Goal: Information Seeking & Learning: Compare options

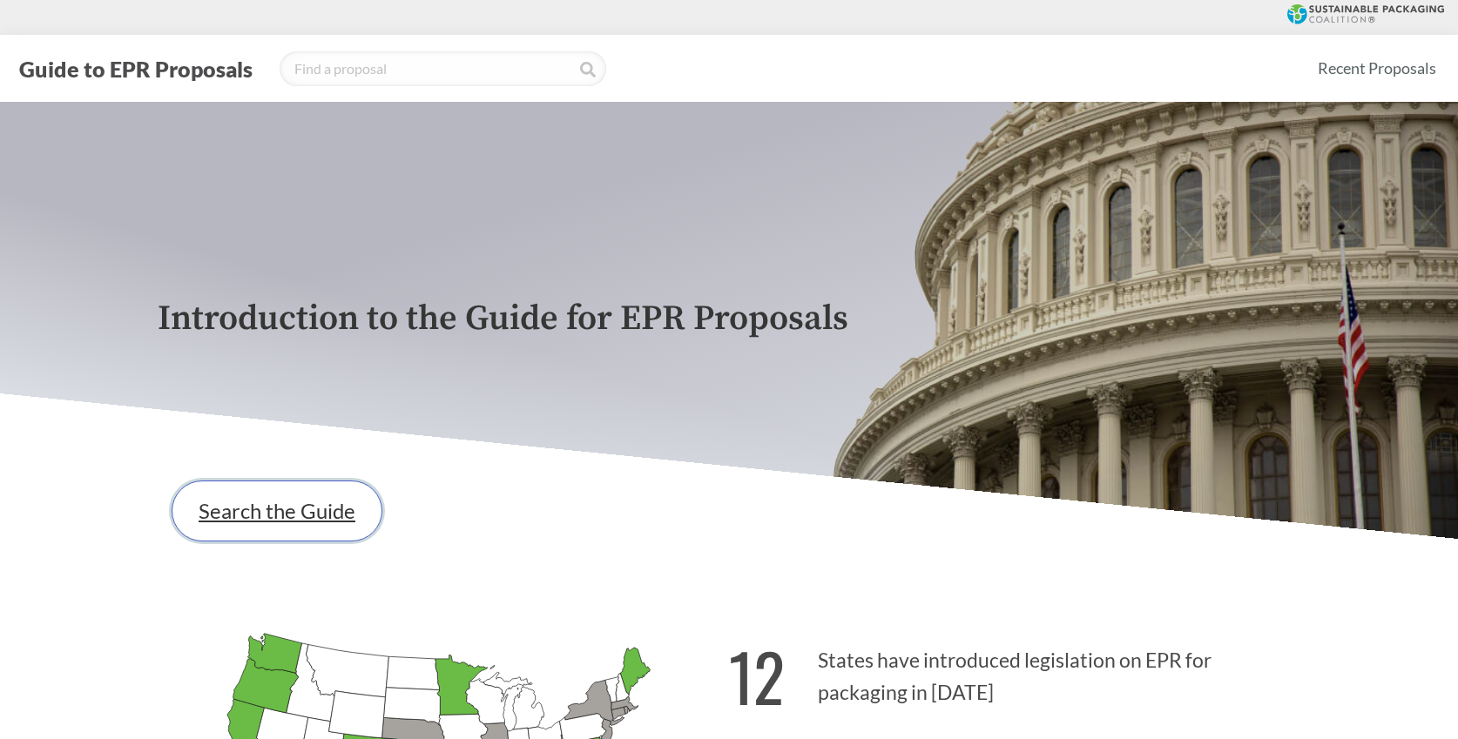
click at [273, 510] on link "Search the Guide" at bounding box center [277, 511] width 211 height 61
click at [794, 500] on div "Search the Guide" at bounding box center [729, 511] width 1143 height 89
click at [824, 676] on p "12 States have introduced legislation on EPR for packaging in [DATE]" at bounding box center [1014, 671] width 571 height 107
click at [810, 680] on p "12 States have introduced legislation on EPR for packaging in [DATE]" at bounding box center [1014, 671] width 571 height 107
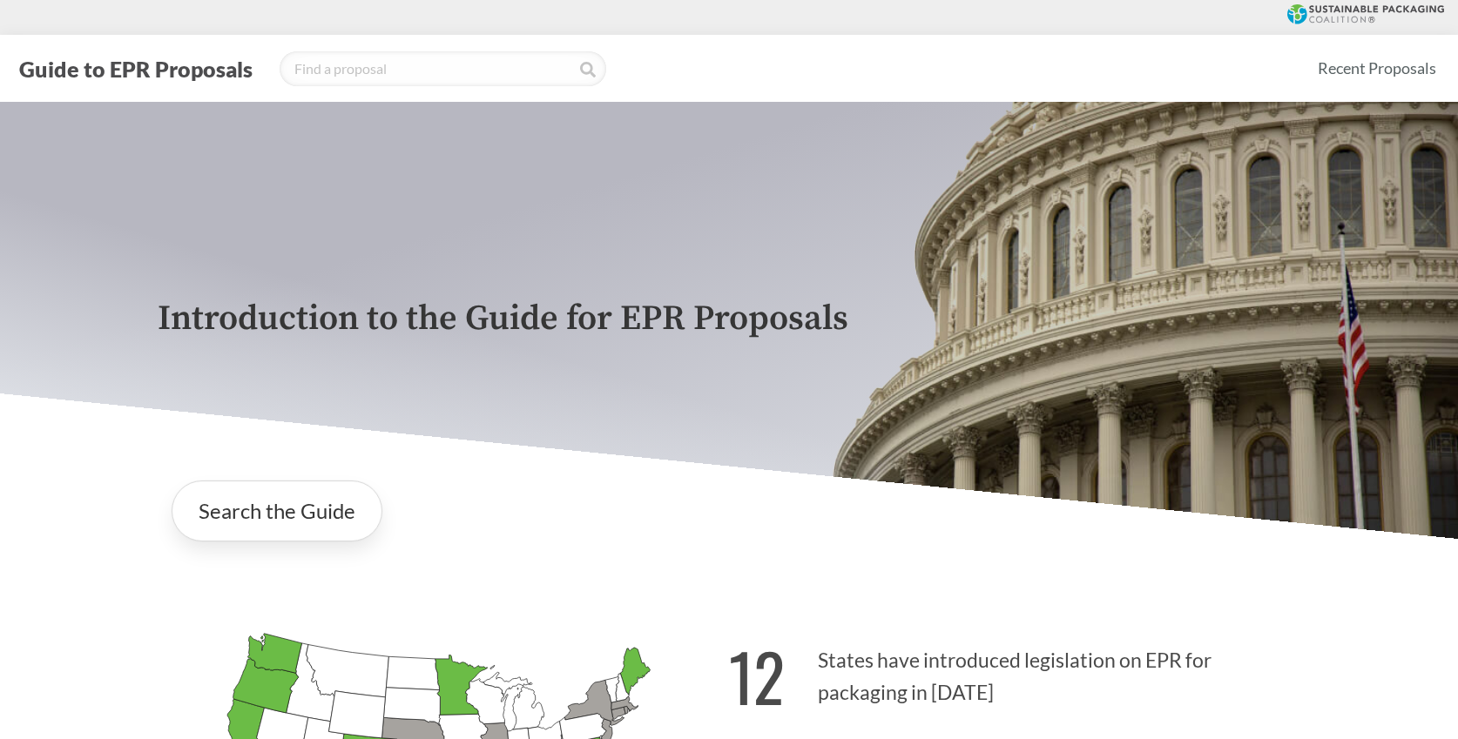
click at [810, 680] on p "12 States have introduced legislation on EPR for packaging in [DATE]" at bounding box center [1014, 671] width 571 height 107
drag, startPoint x: 903, startPoint y: 259, endPoint x: 856, endPoint y: 258, distance: 47.0
click at [856, 258] on div "Introduction to the Guide for EPR Proposals" at bounding box center [729, 320] width 1170 height 437
click at [306, 509] on link "Search the Guide" at bounding box center [277, 511] width 211 height 61
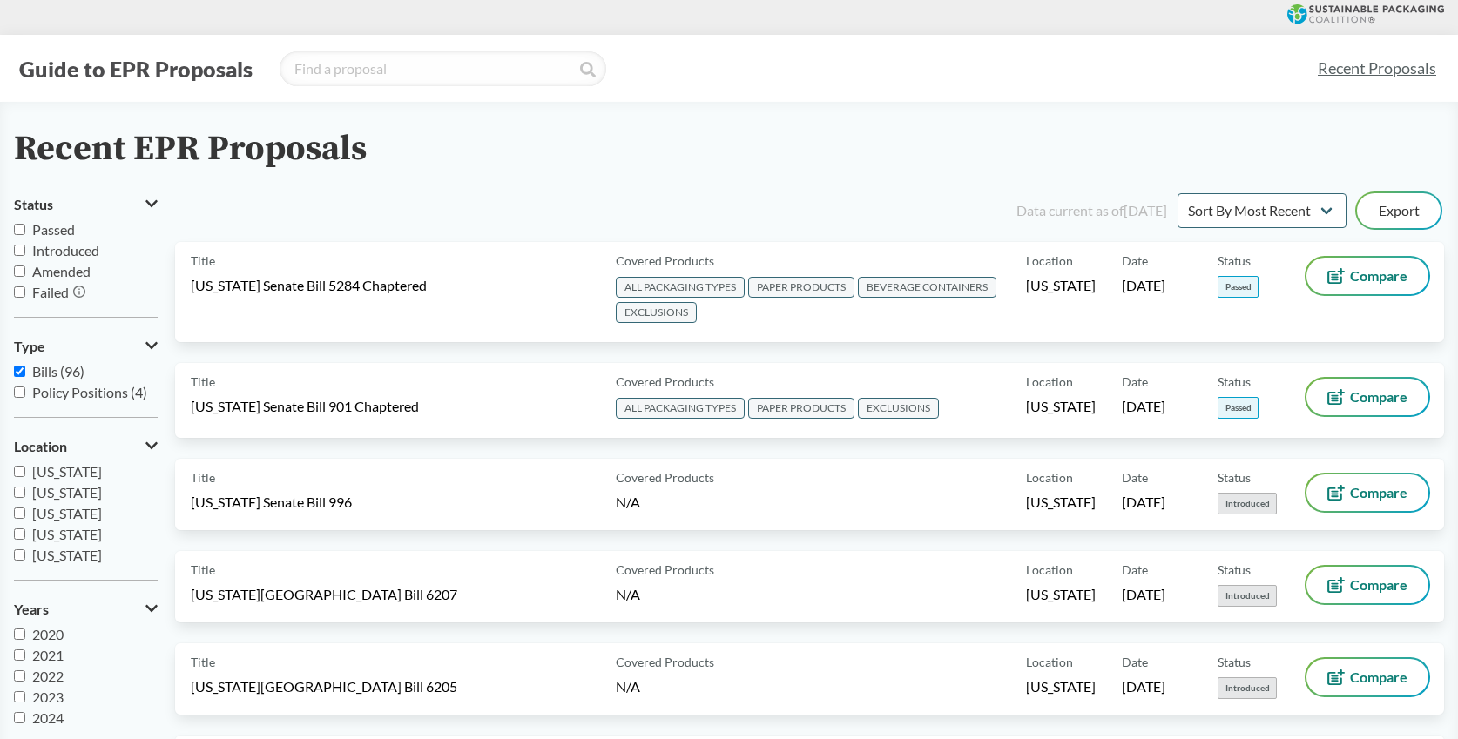
click at [319, 3] on div at bounding box center [729, 17] width 1458 height 35
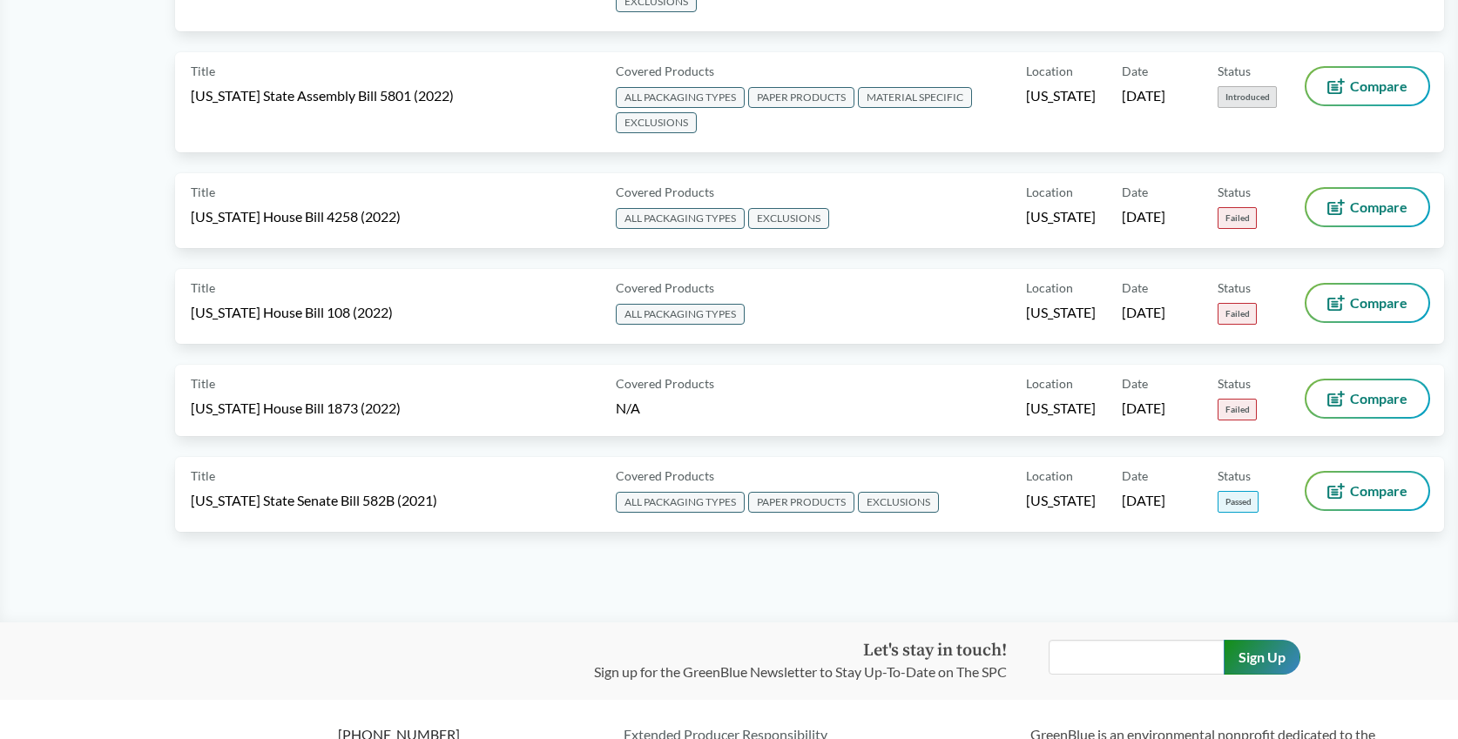
scroll to position [9076, 0]
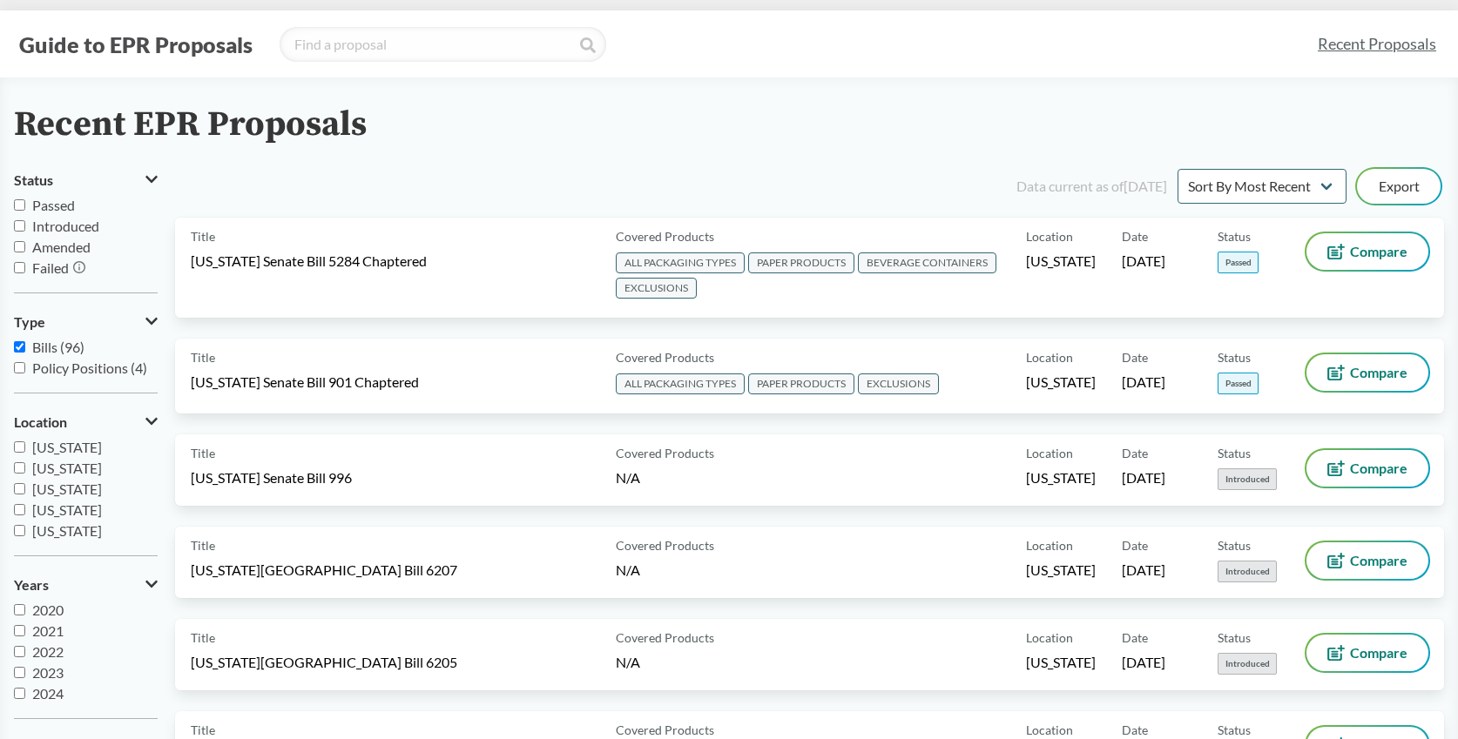
scroll to position [0, 0]
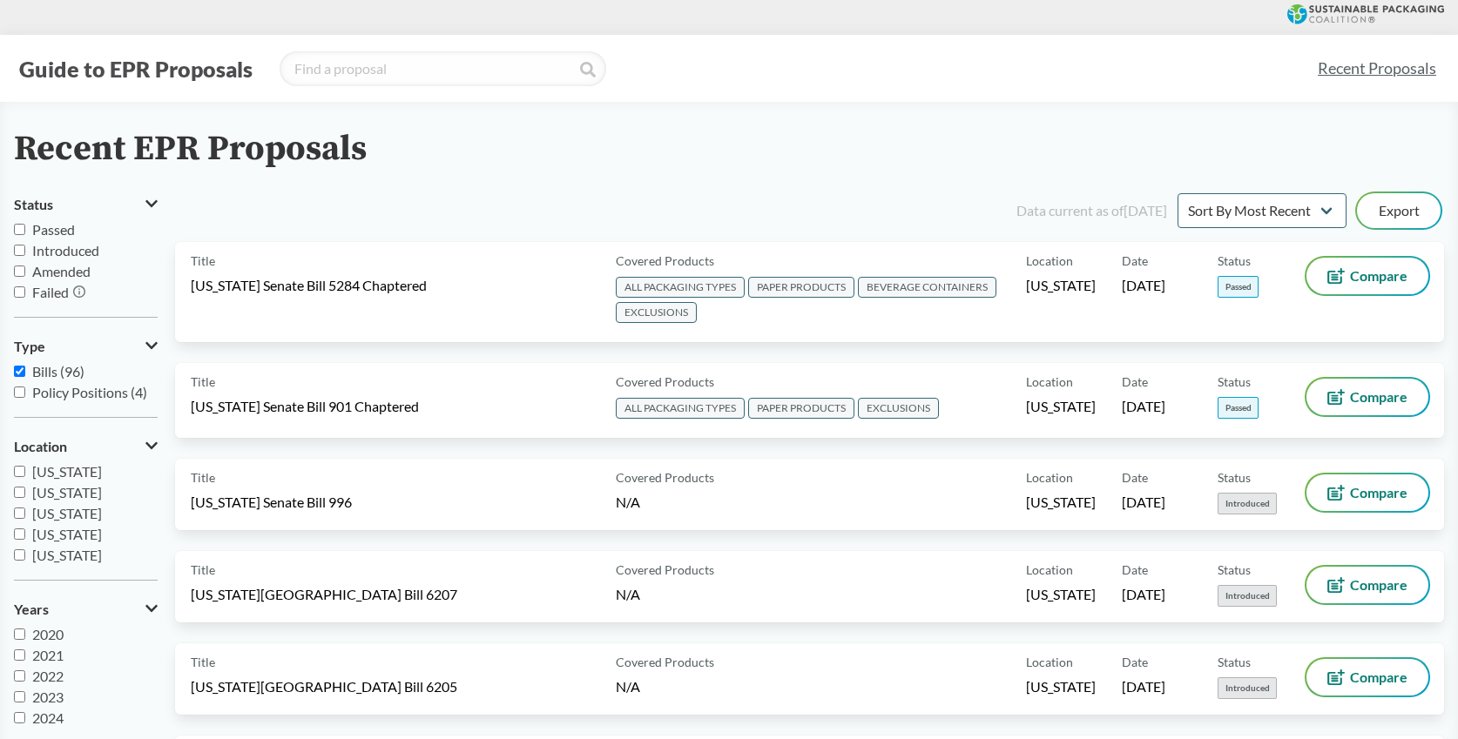
click at [1197, 30] on div at bounding box center [729, 17] width 1458 height 35
click at [1197, 46] on div "Guide to EPR Proposals Recent Proposals" at bounding box center [729, 68] width 1458 height 67
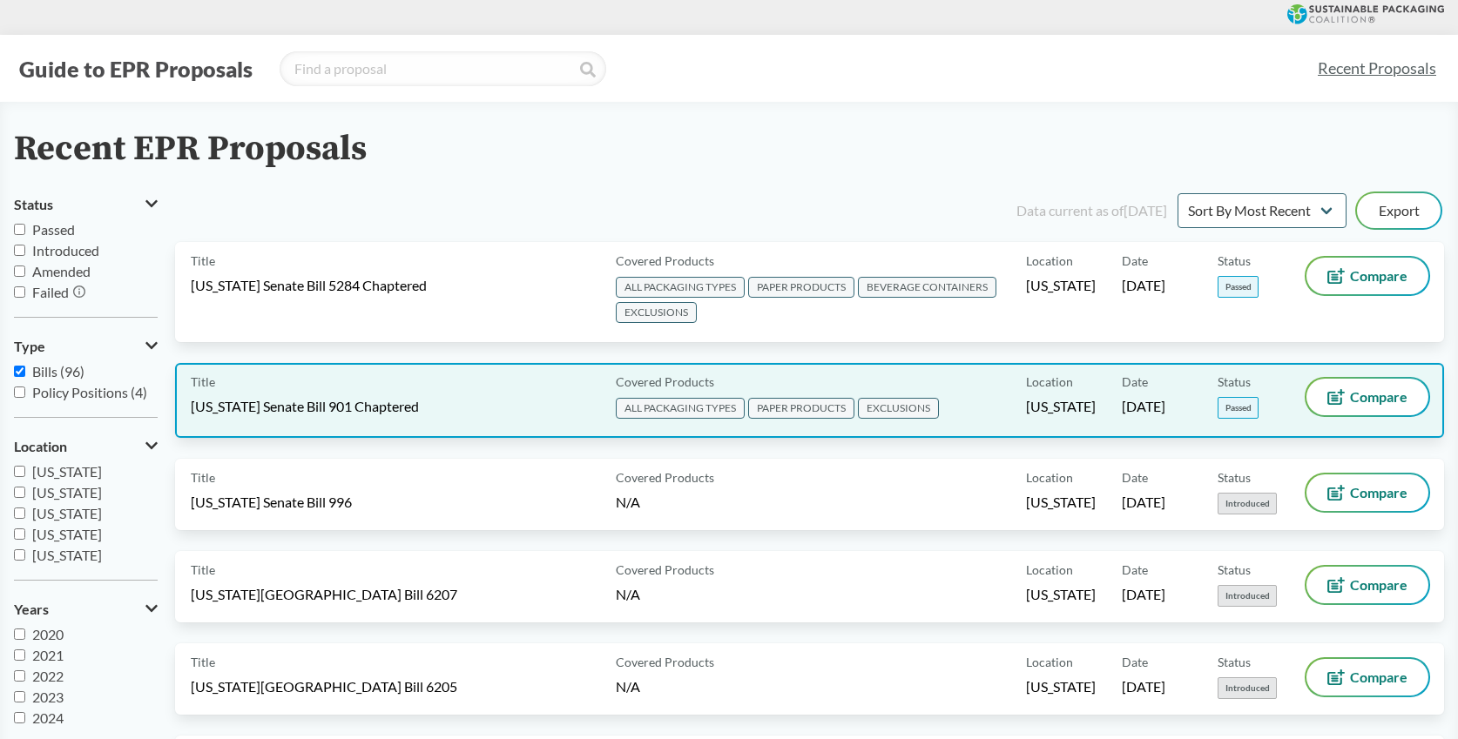
click at [902, 423] on div "Title [US_STATE] Senate Bill 901 Chaptered Covered Products ALL PACKAGING TYPES…" at bounding box center [809, 400] width 1269 height 75
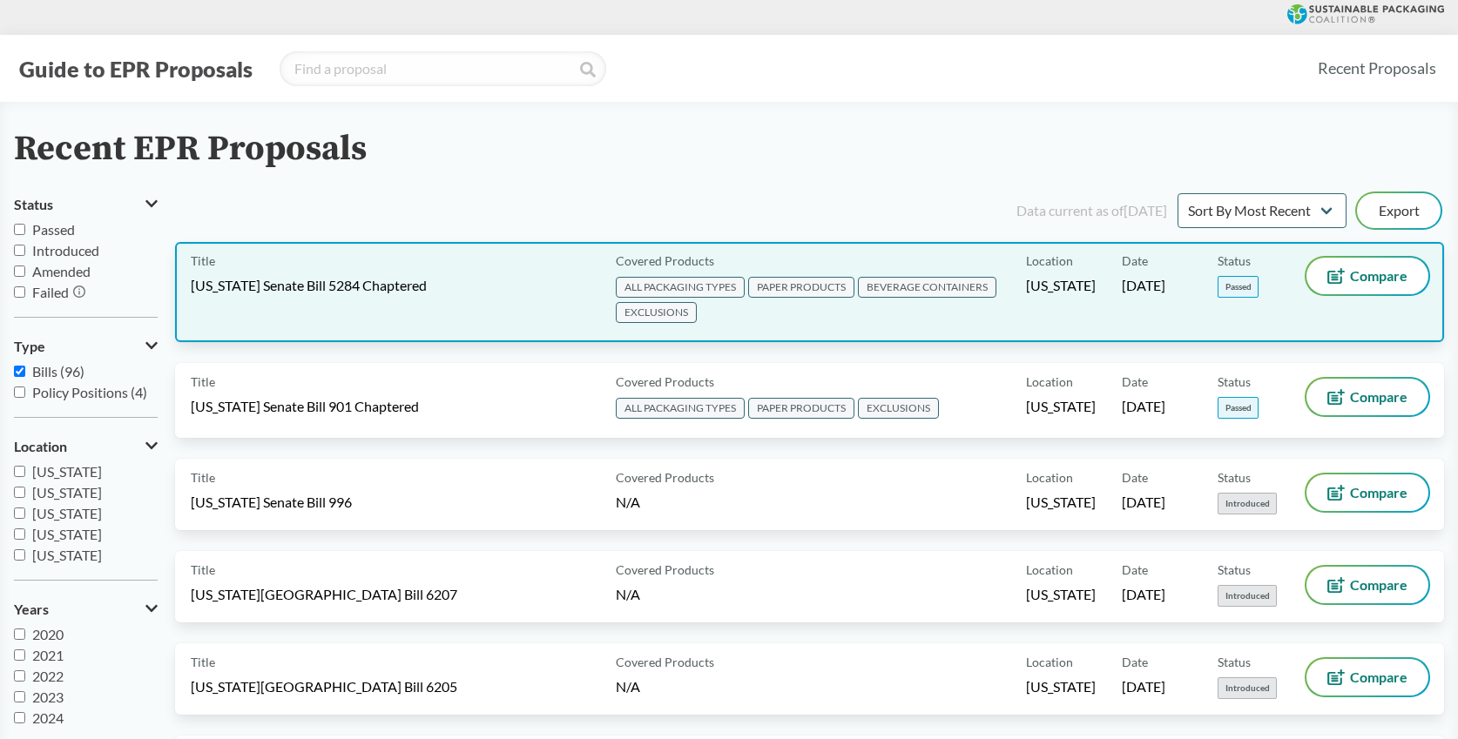
click at [942, 316] on span "ALL PACKAGING TYPES PAPER PRODUCTS BEVERAGE CONTAINERS EXCLUSIONS" at bounding box center [818, 301] width 404 height 51
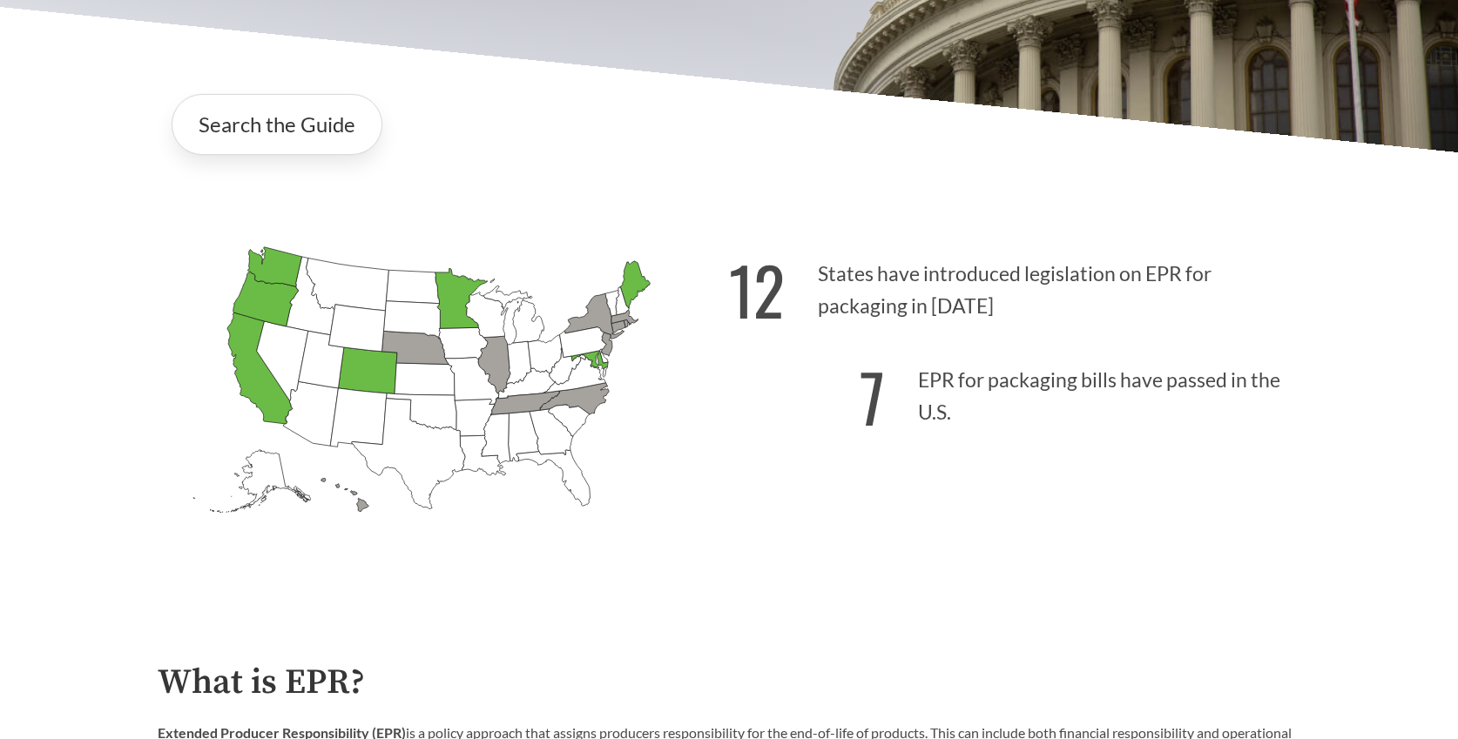
scroll to position [407, 0]
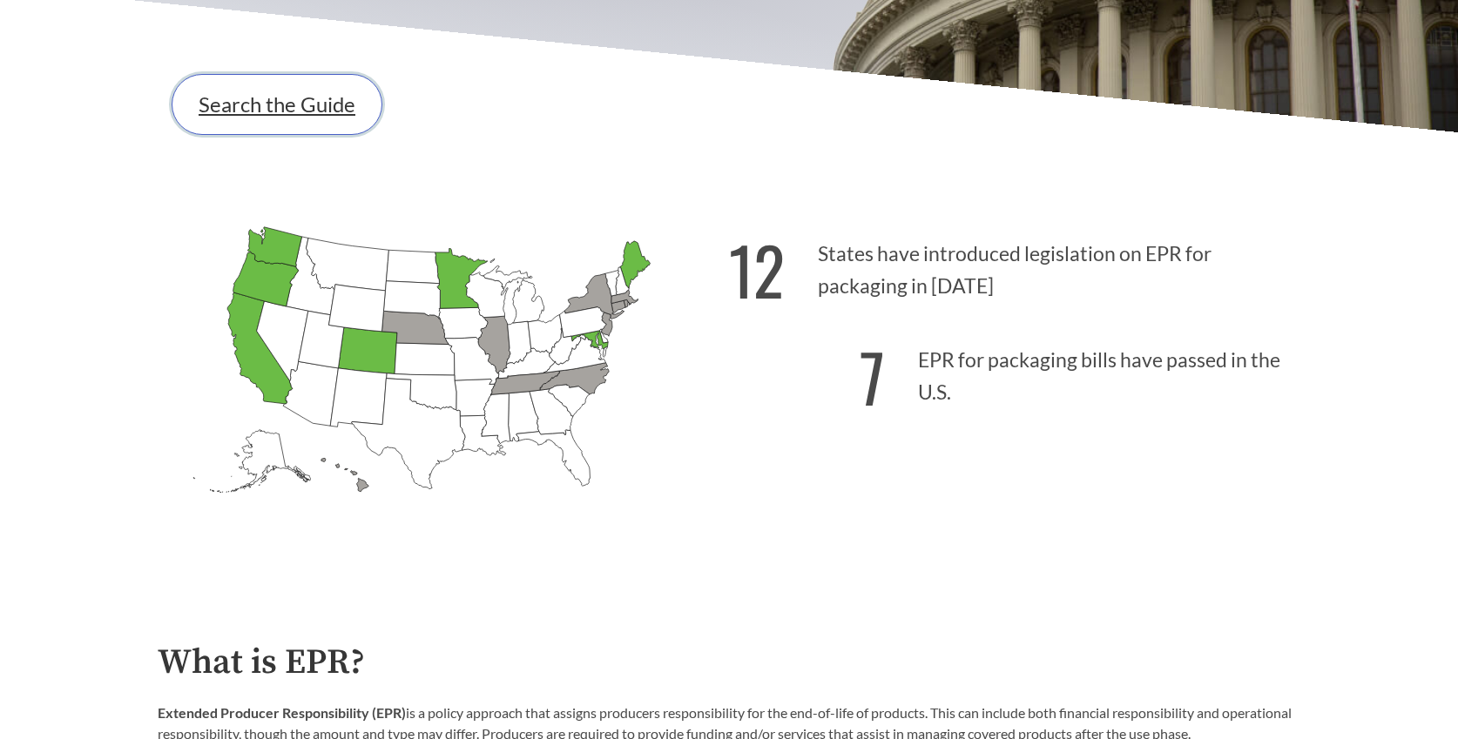
click at [311, 104] on link "Search the Guide" at bounding box center [277, 104] width 211 height 61
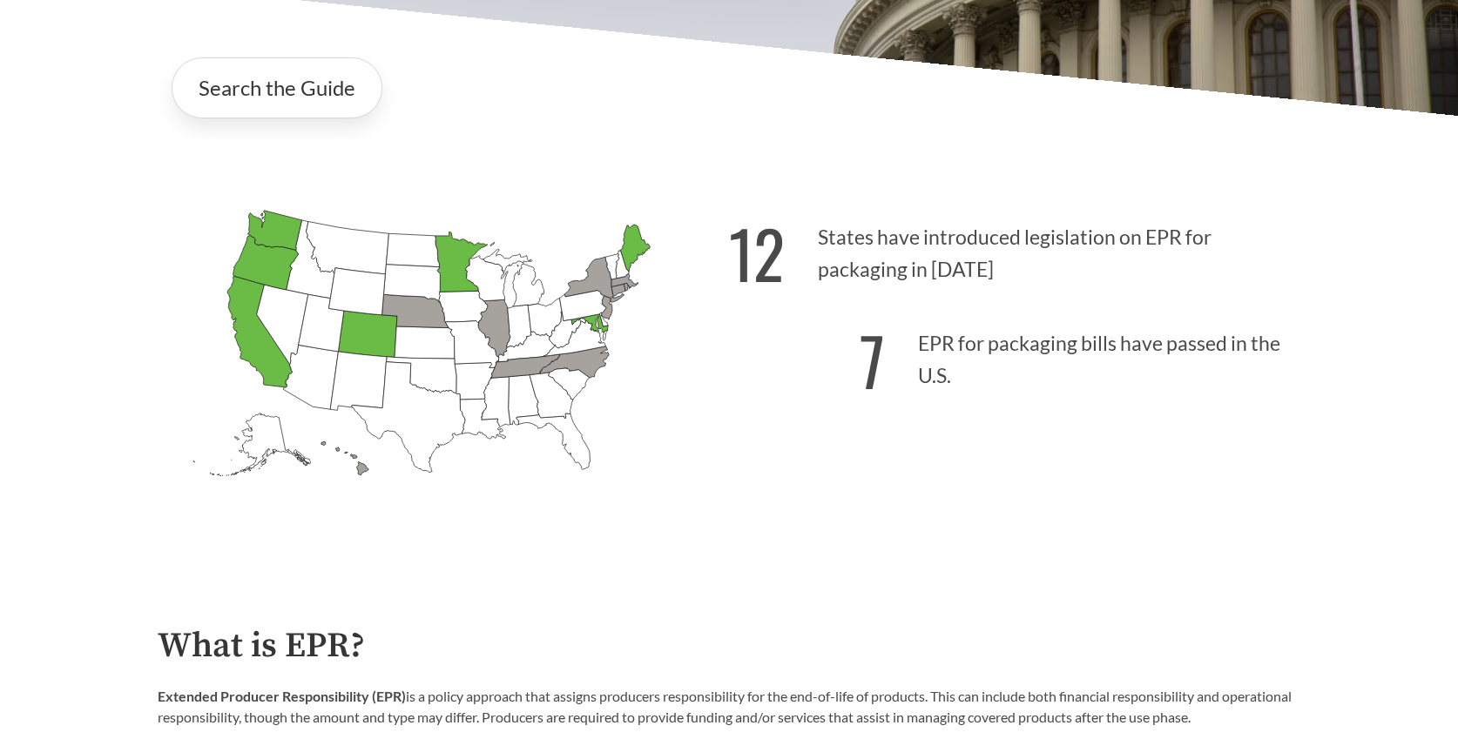
scroll to position [435, 0]
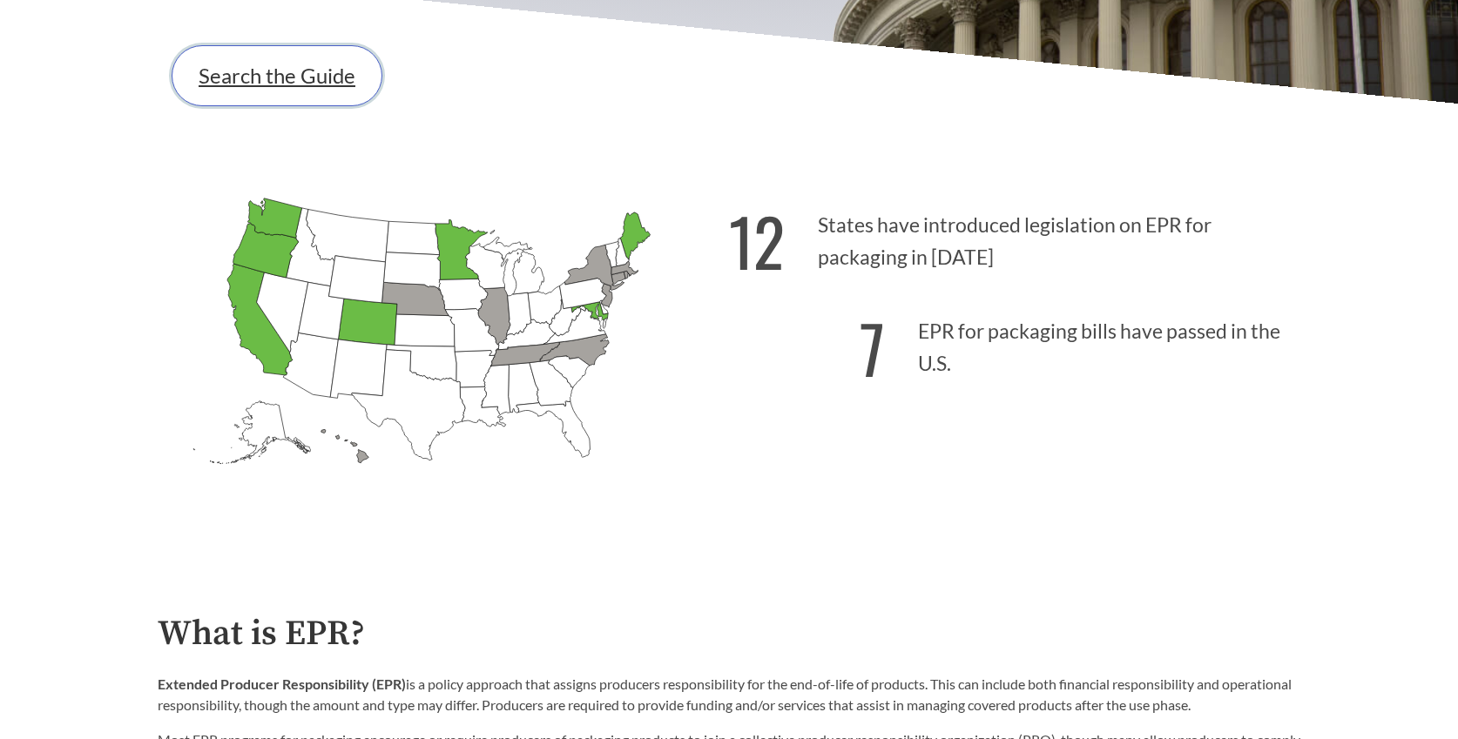
click at [305, 77] on link "Search the Guide" at bounding box center [277, 75] width 211 height 61
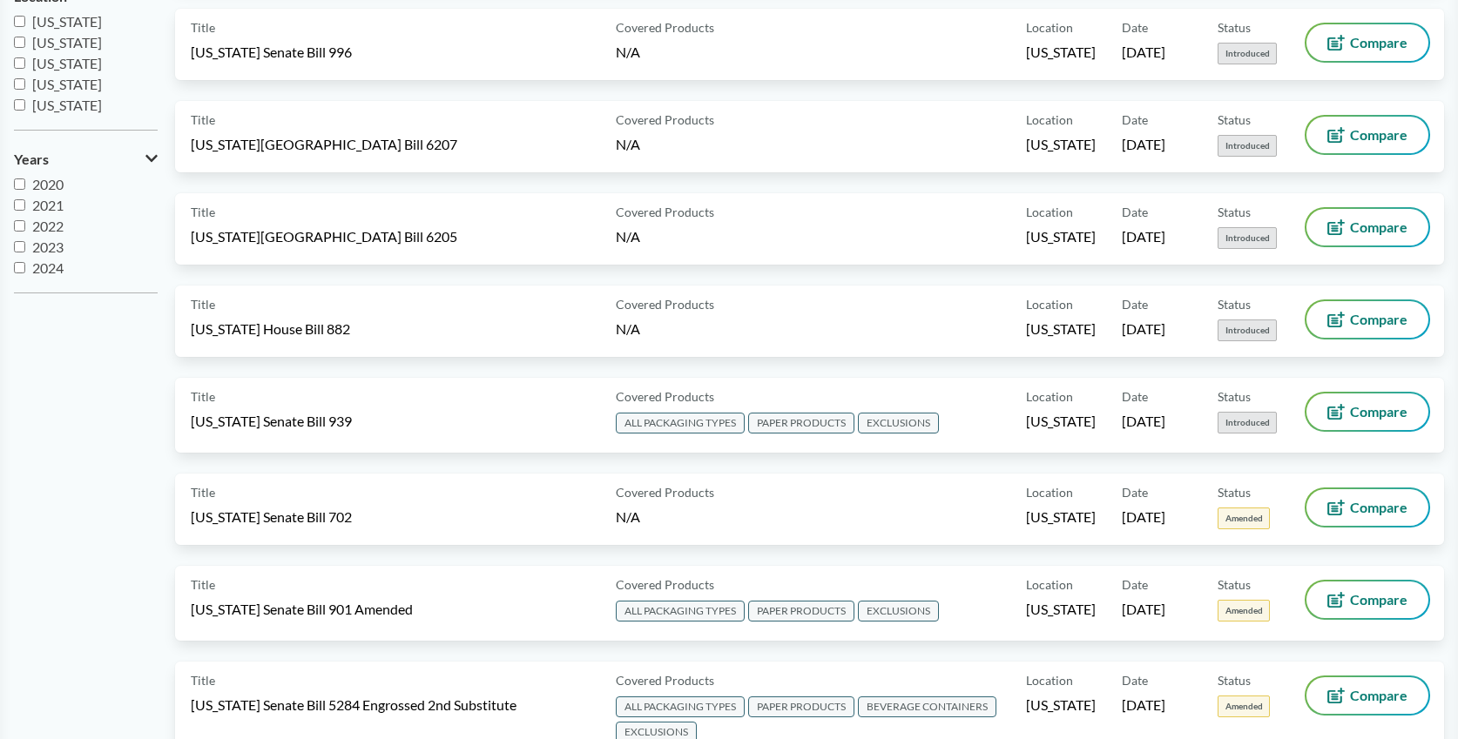
scroll to position [475, 0]
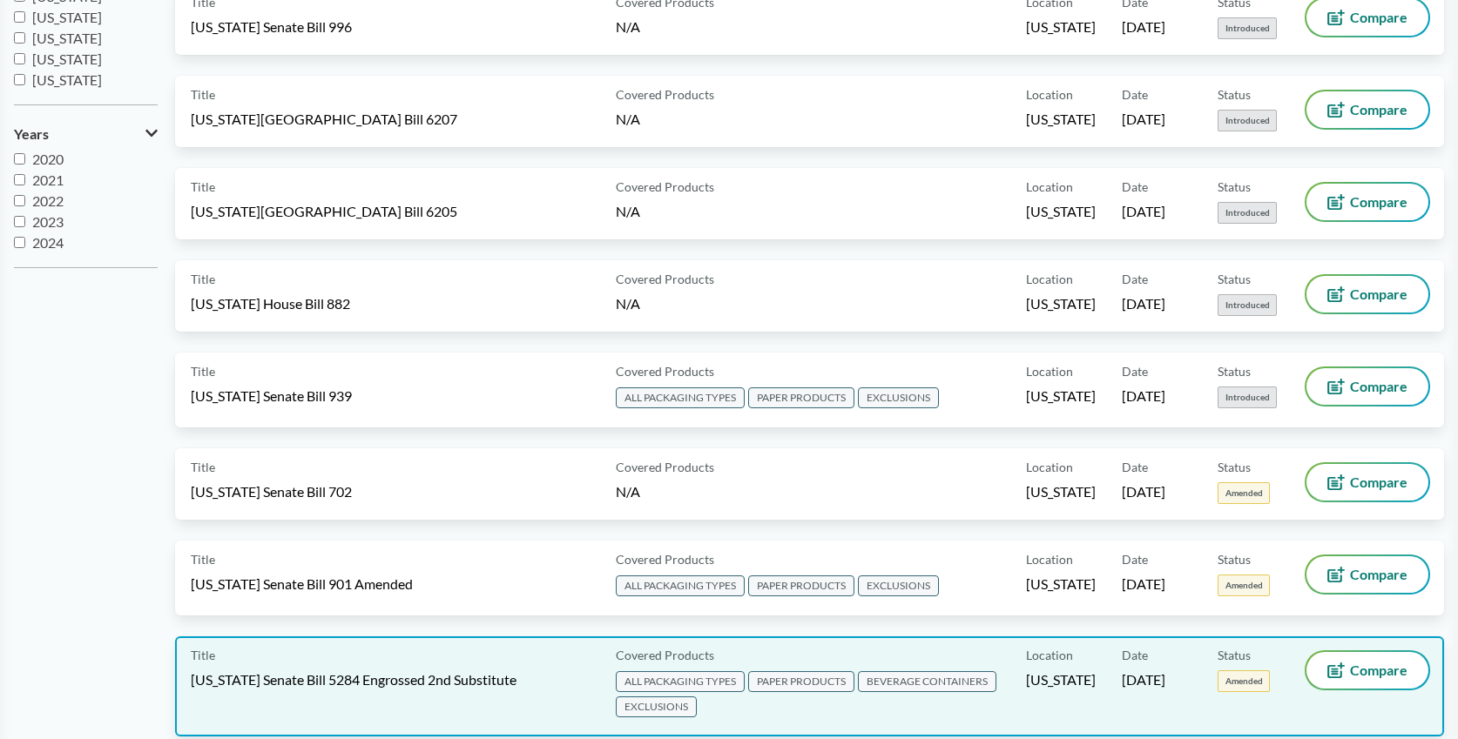
drag, startPoint x: 970, startPoint y: 456, endPoint x: 924, endPoint y: 713, distance: 261.0
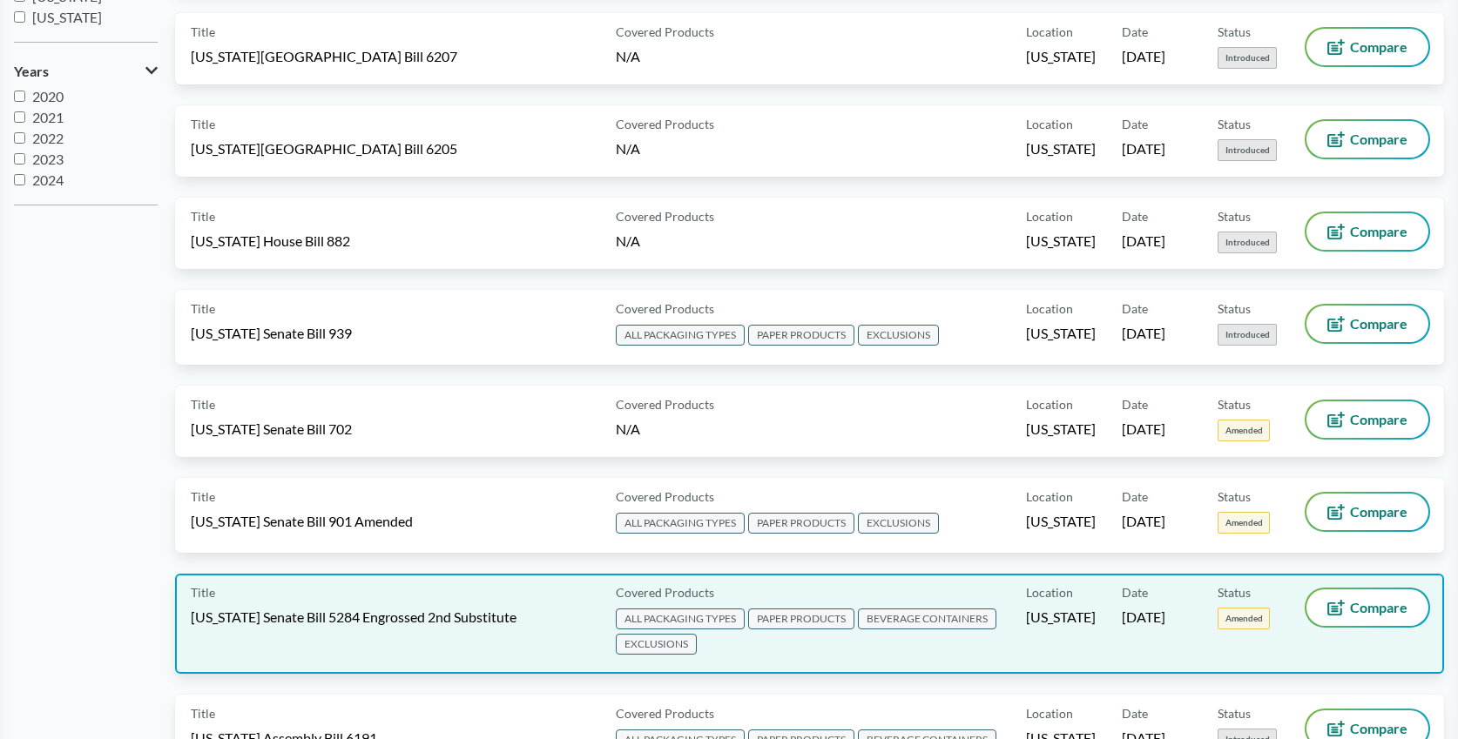
scroll to position [0, 0]
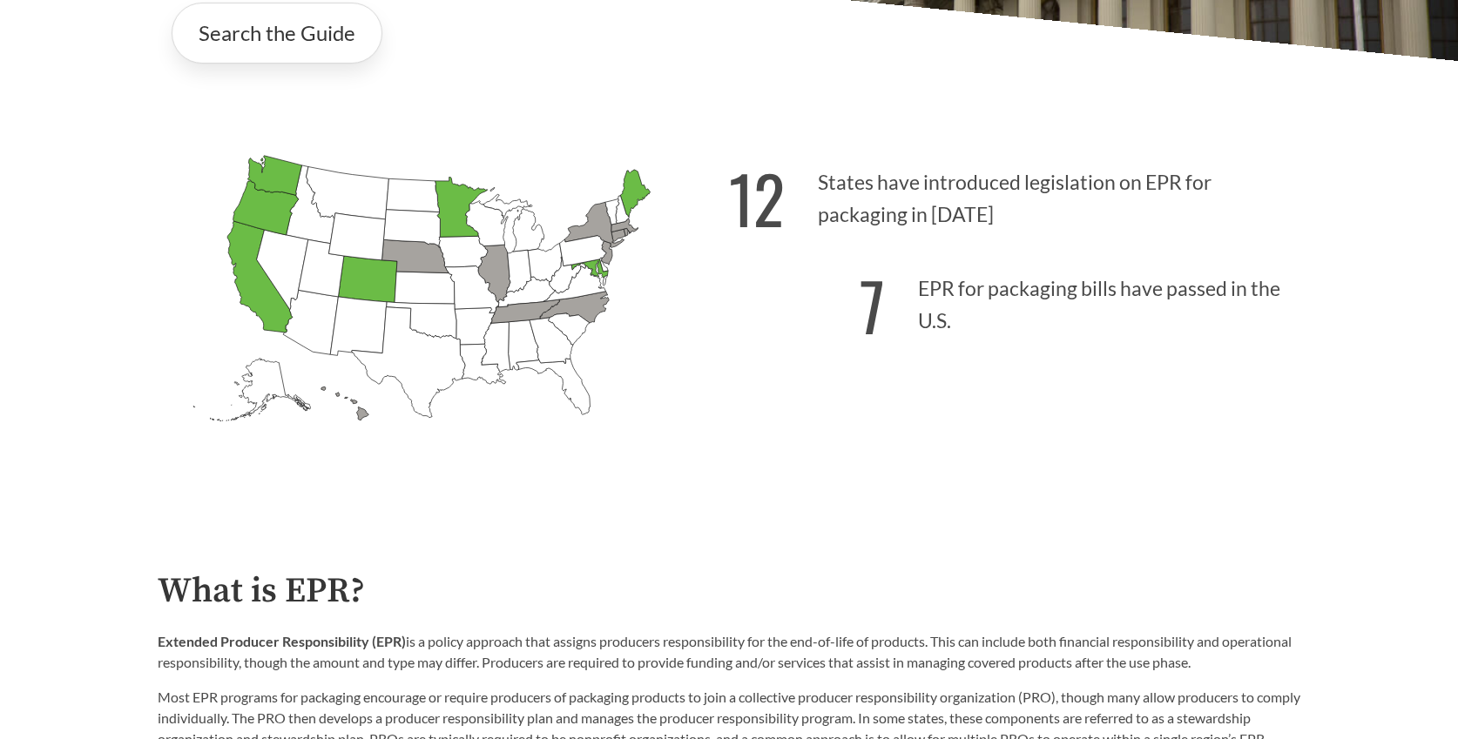
scroll to position [492, 0]
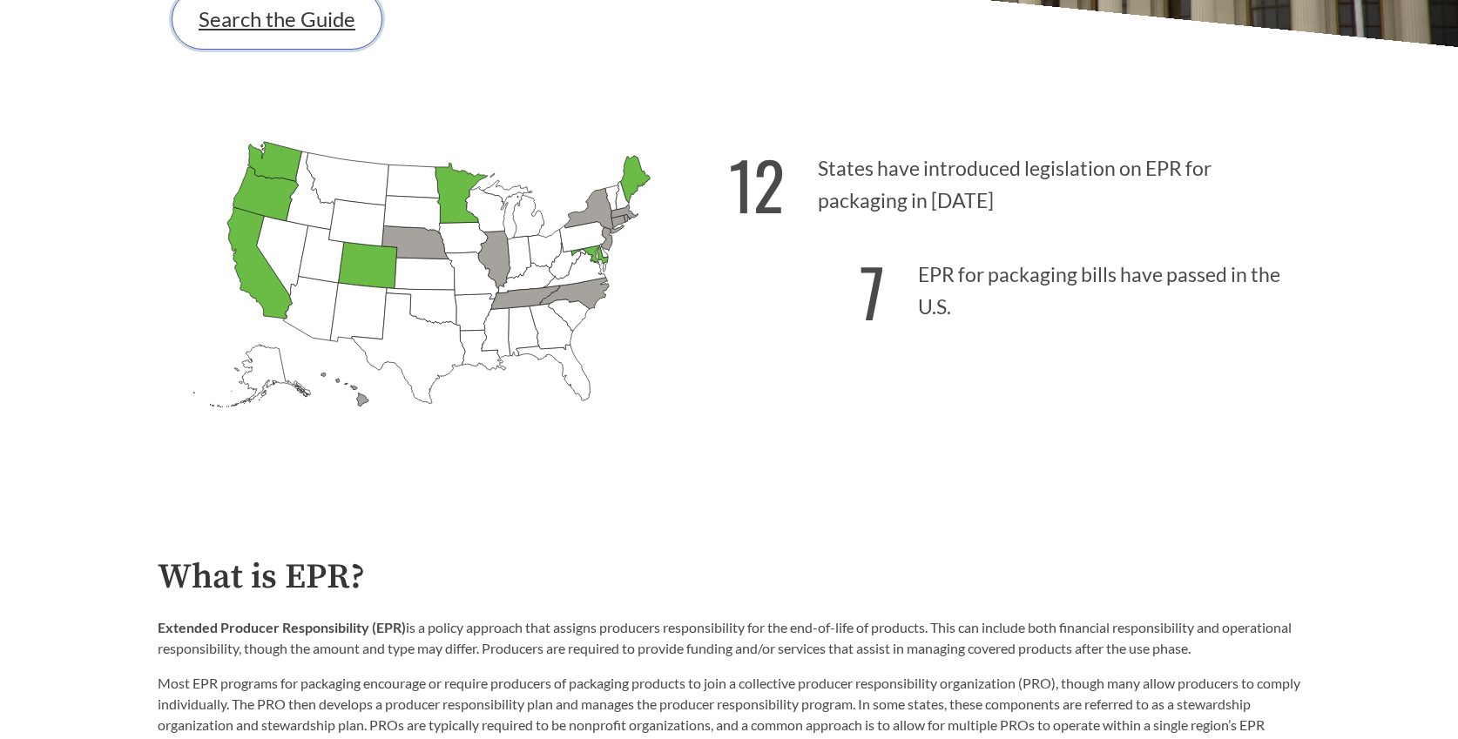
click at [276, 21] on link "Search the Guide" at bounding box center [277, 19] width 211 height 61
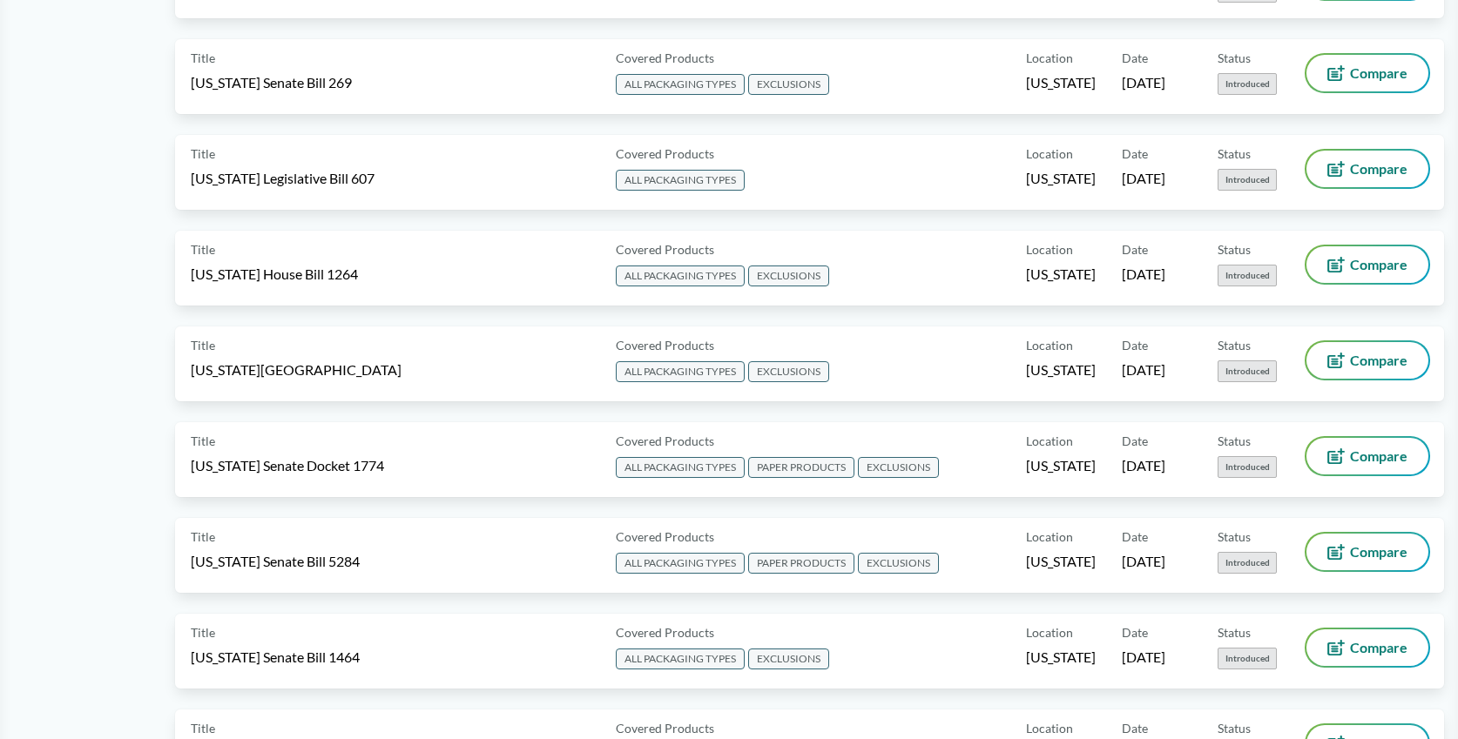
scroll to position [1827, 0]
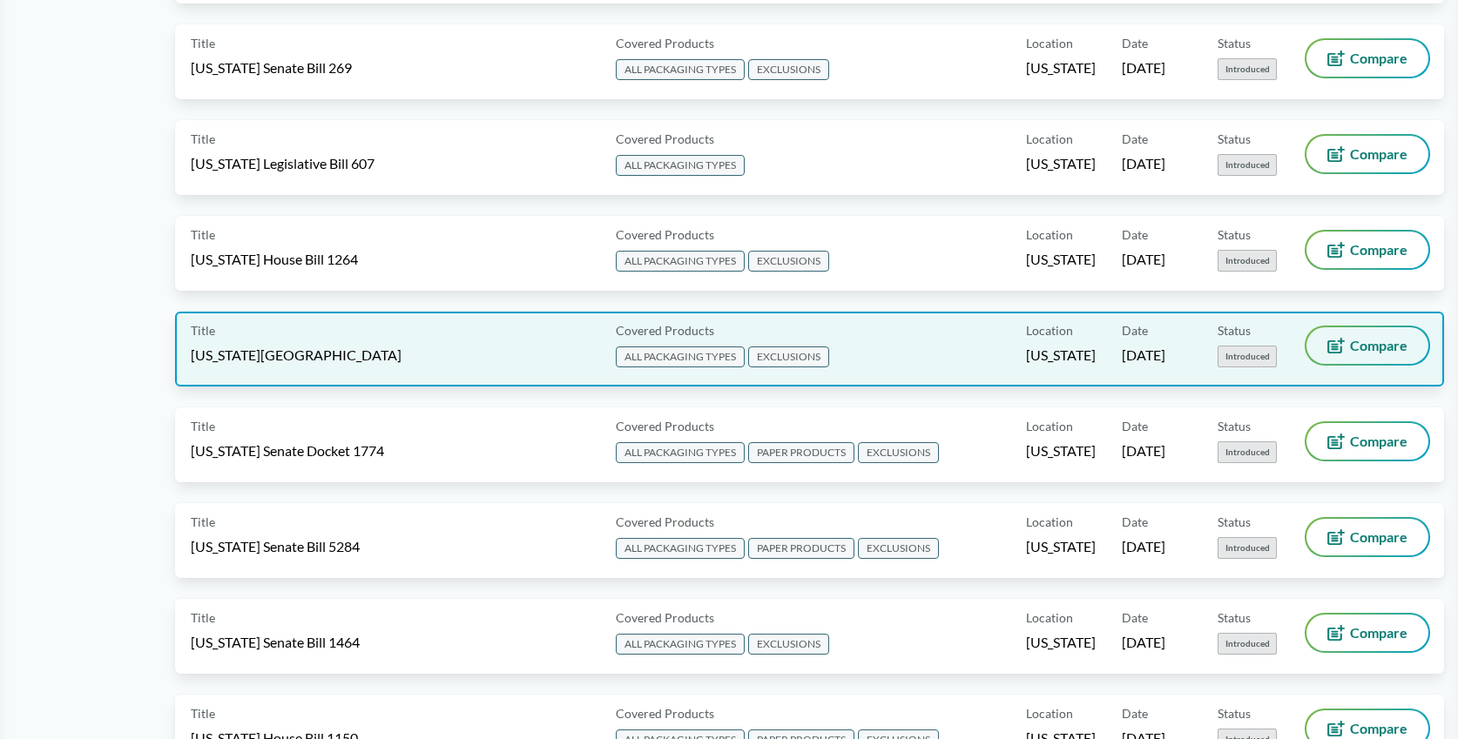
click at [1366, 339] on span "Compare" at bounding box center [1378, 346] width 57 height 14
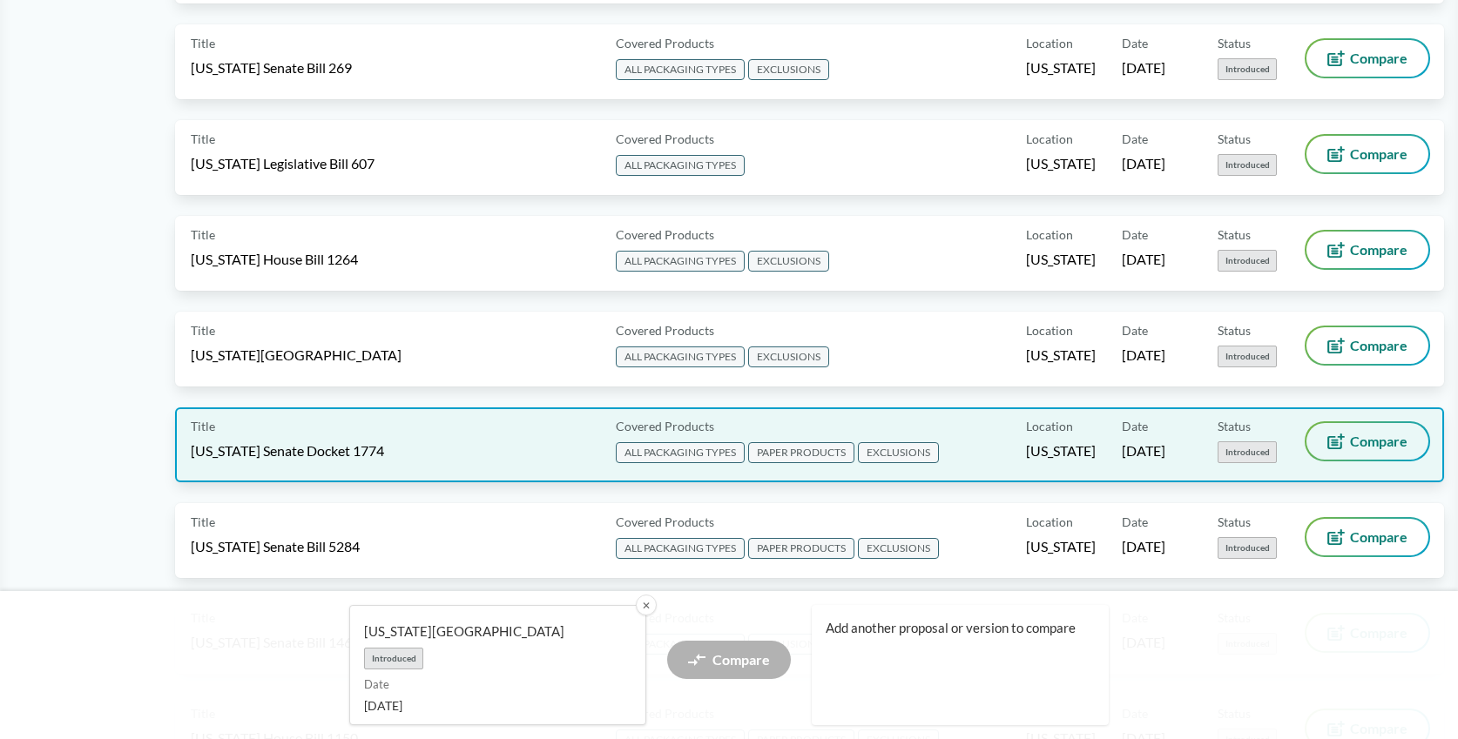
click at [1369, 435] on span "Compare" at bounding box center [1378, 442] width 57 height 14
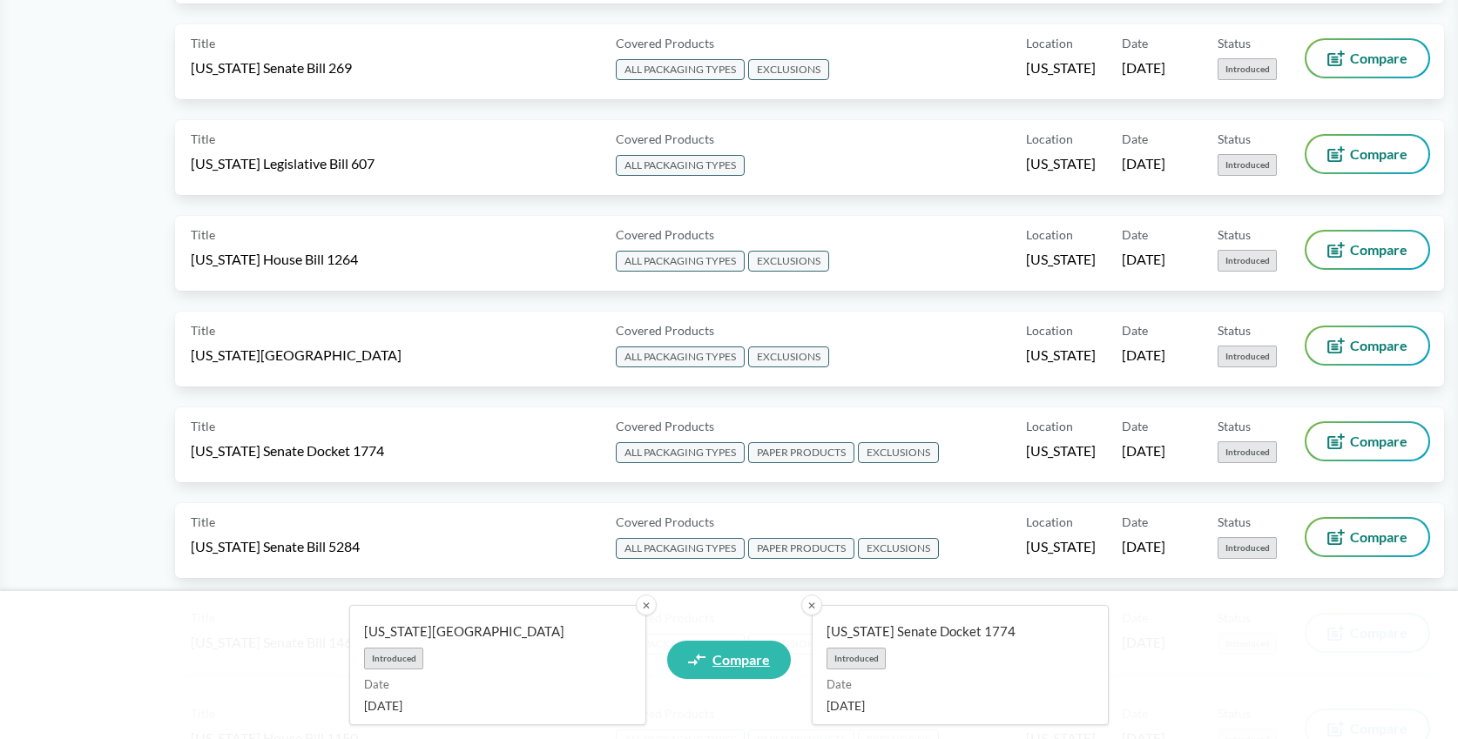
click at [754, 646] on link "Compare" at bounding box center [729, 660] width 124 height 38
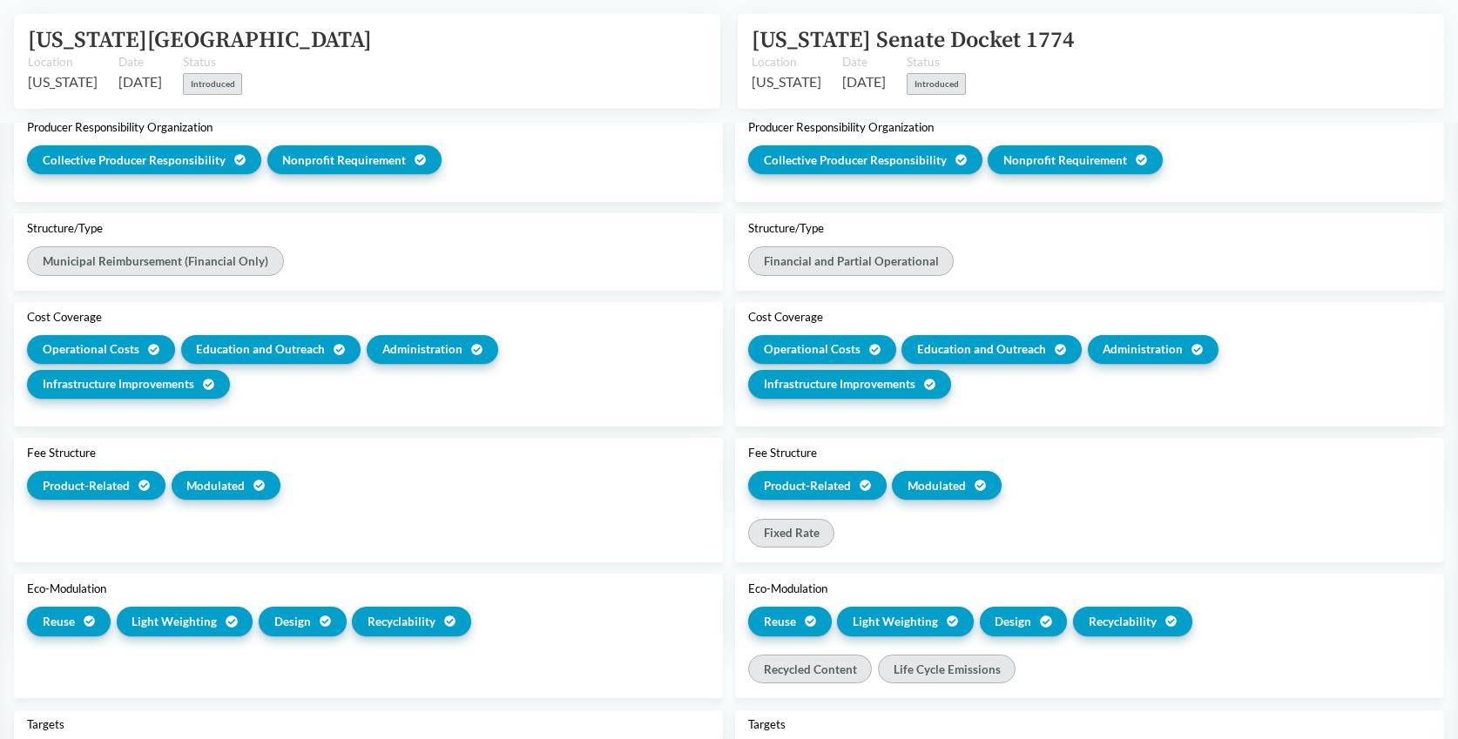
scroll to position [931, 0]
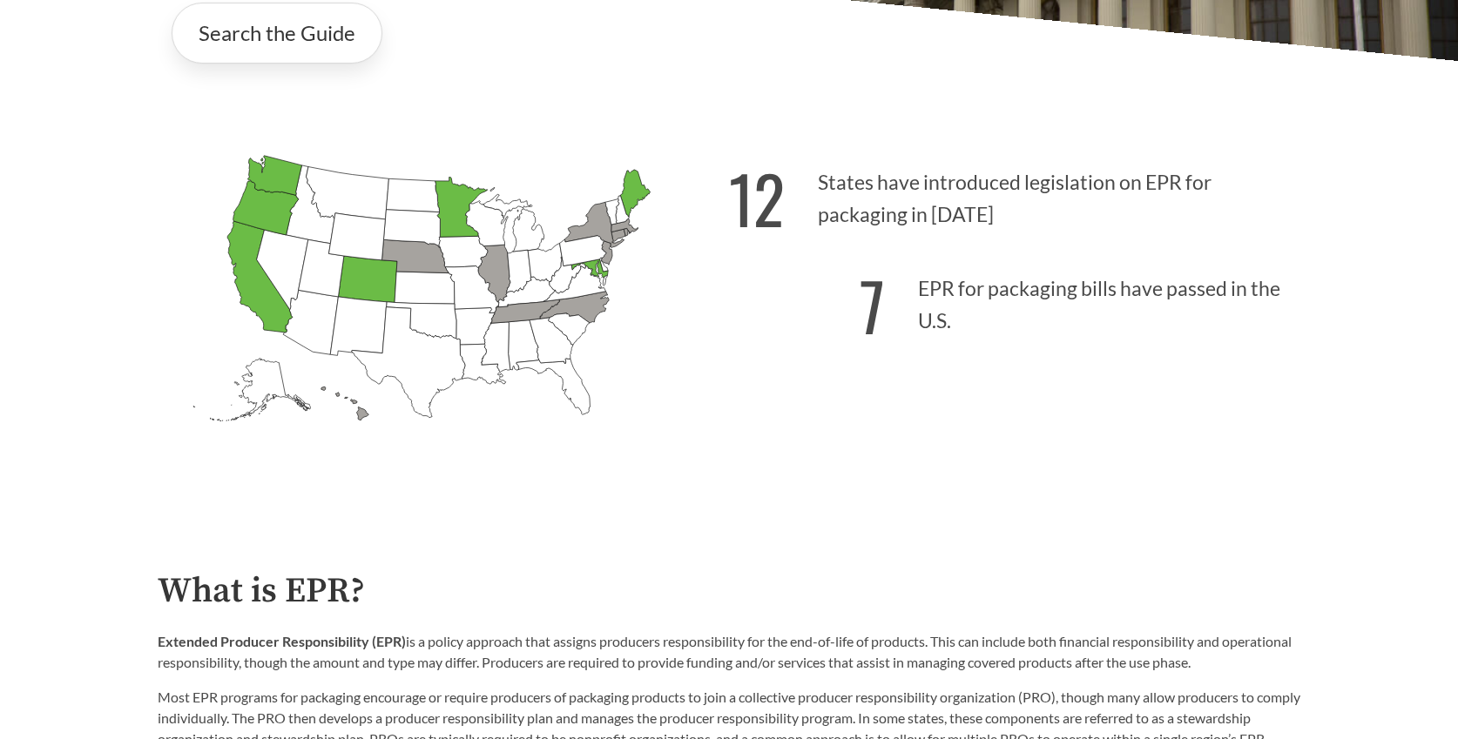
scroll to position [480, 0]
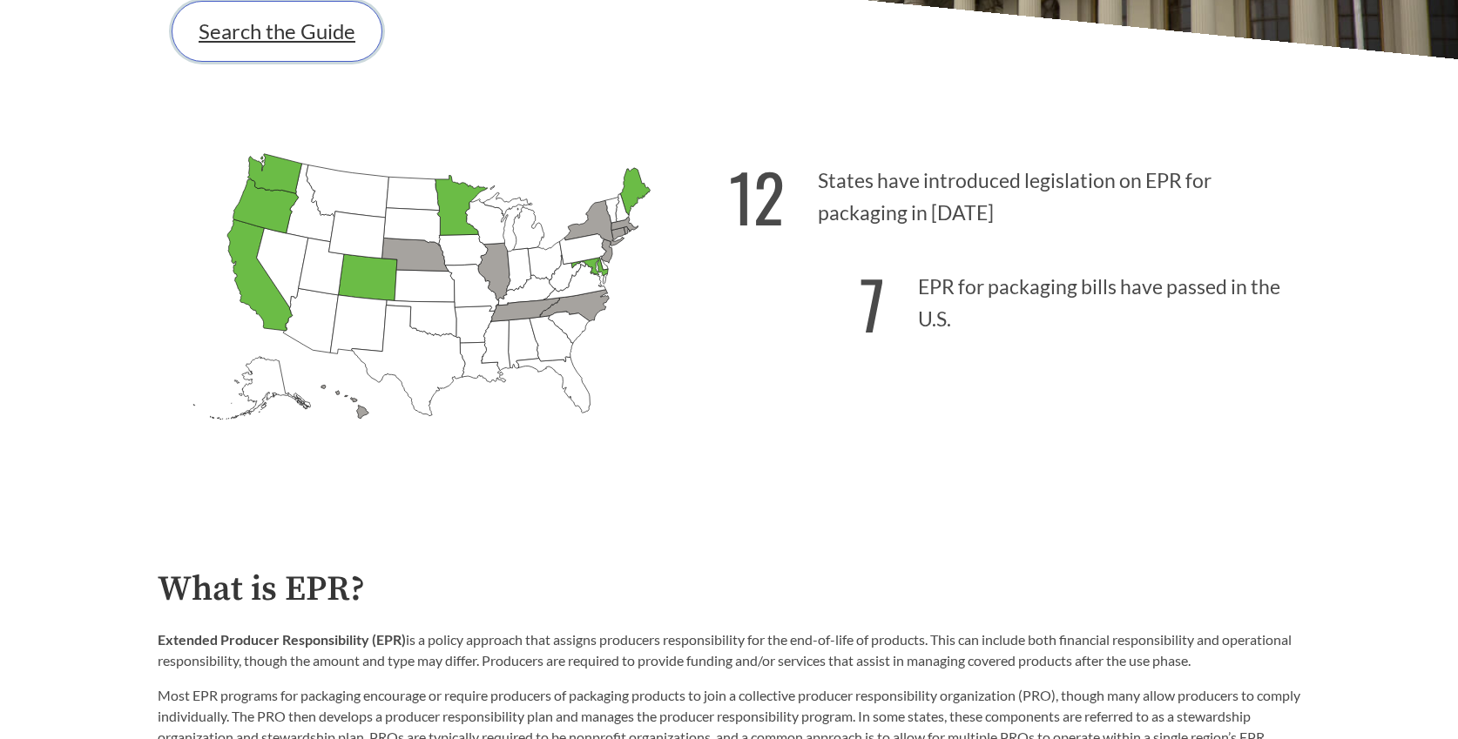
click at [283, 32] on link "Search the Guide" at bounding box center [277, 31] width 211 height 61
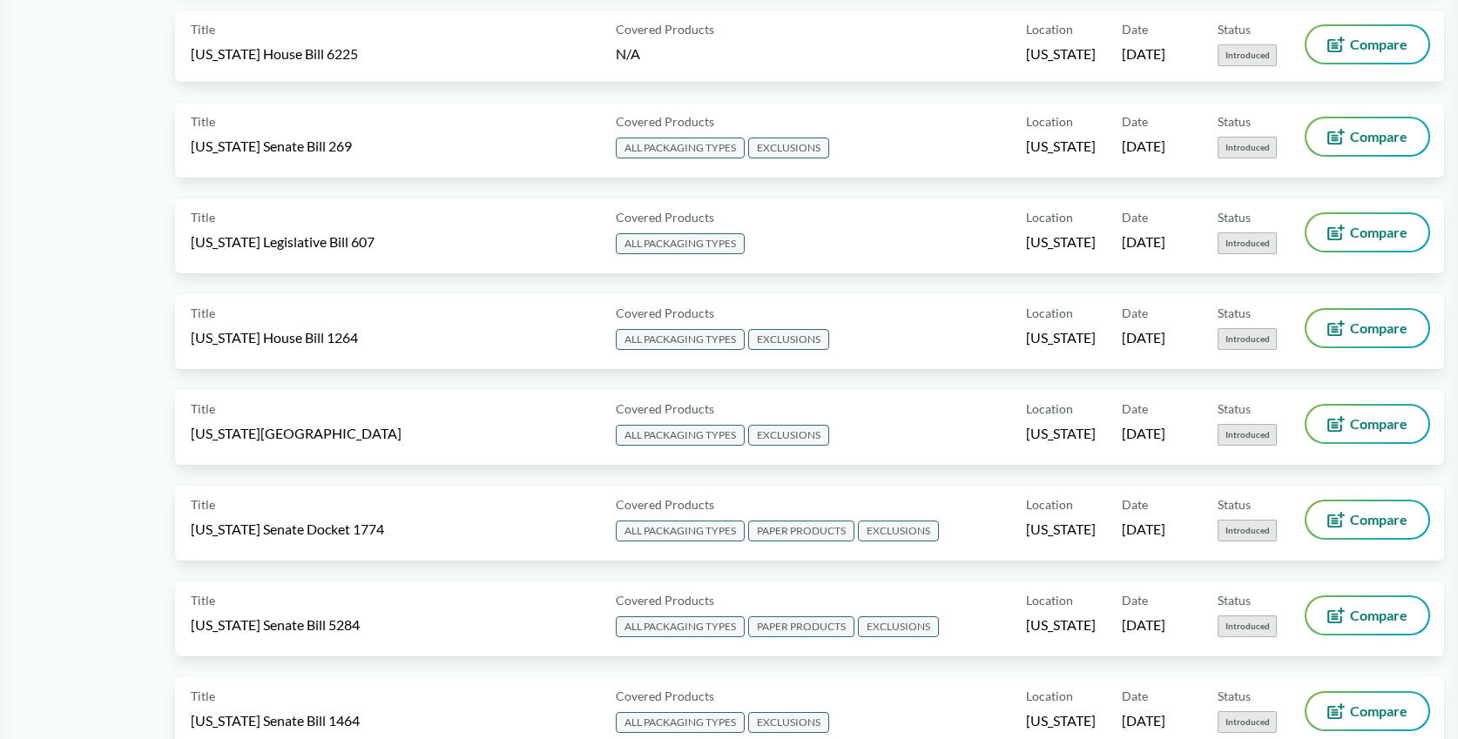
scroll to position [1755, 0]
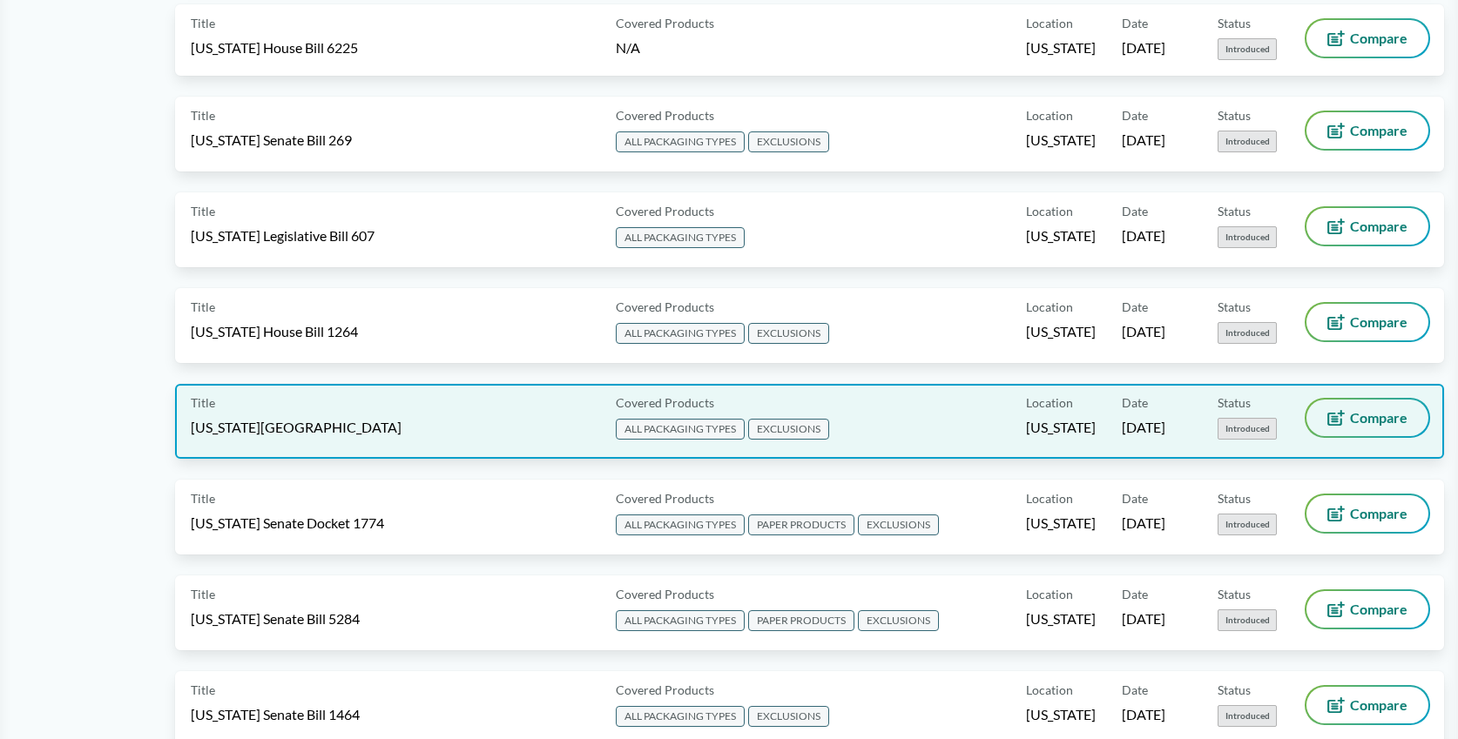
click at [1356, 411] on span "Compare" at bounding box center [1378, 418] width 57 height 14
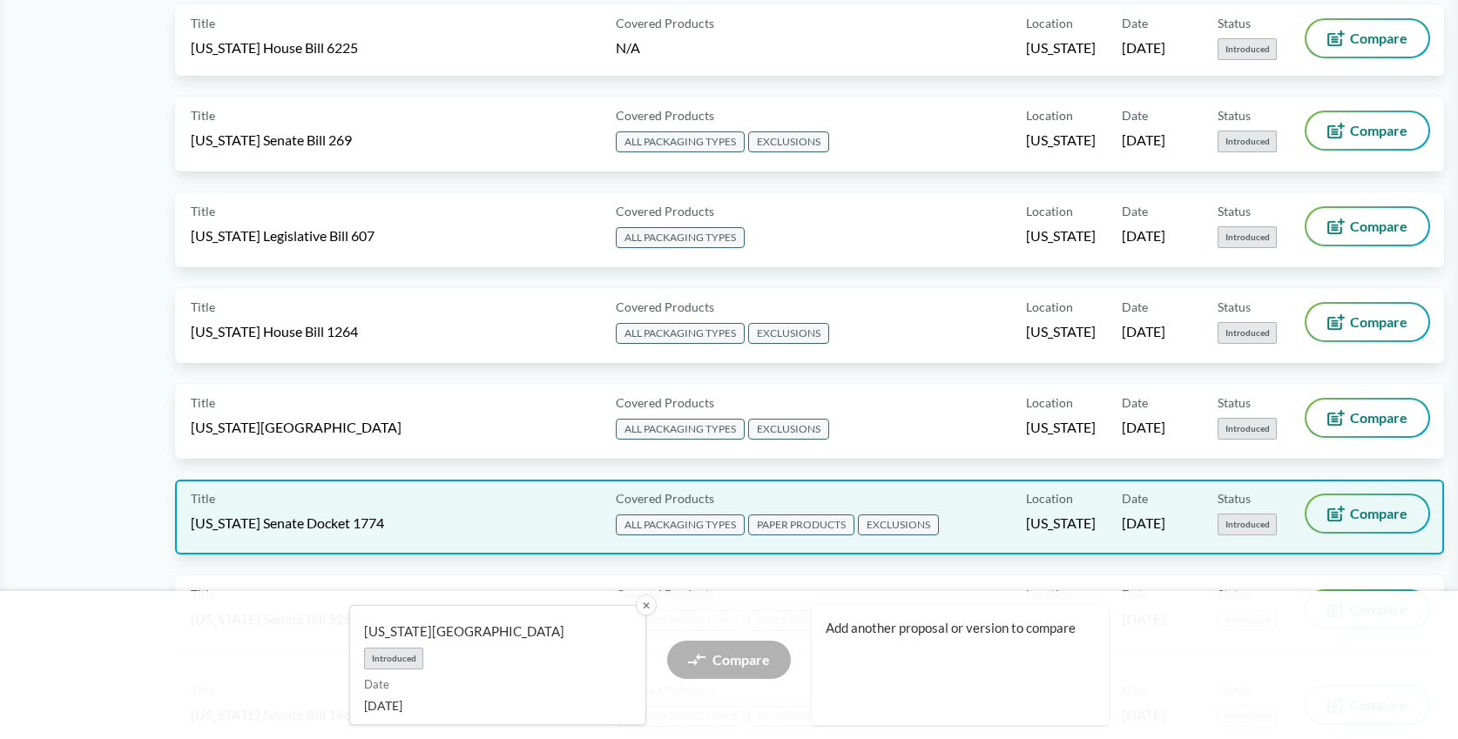
click at [1357, 507] on span "Compare" at bounding box center [1378, 514] width 57 height 14
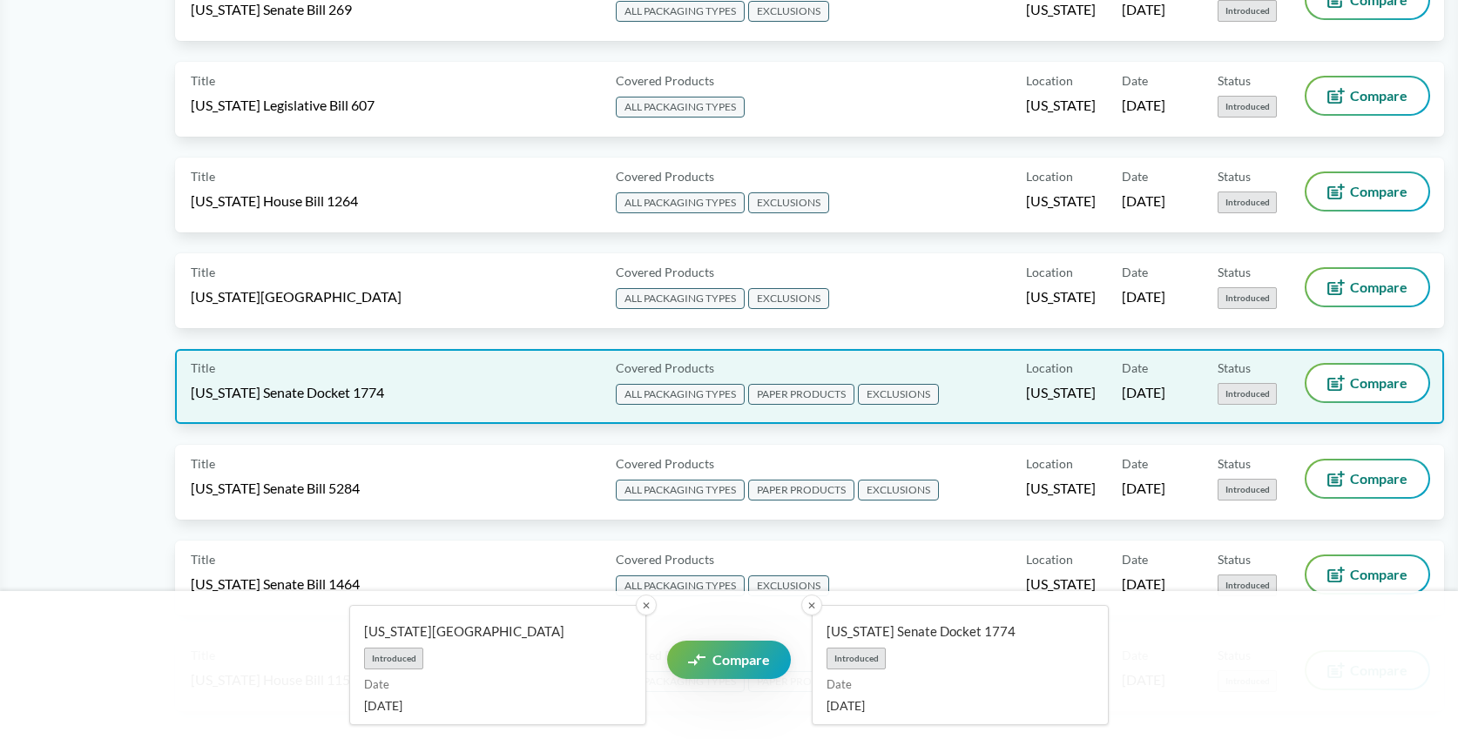
scroll to position [1898, 0]
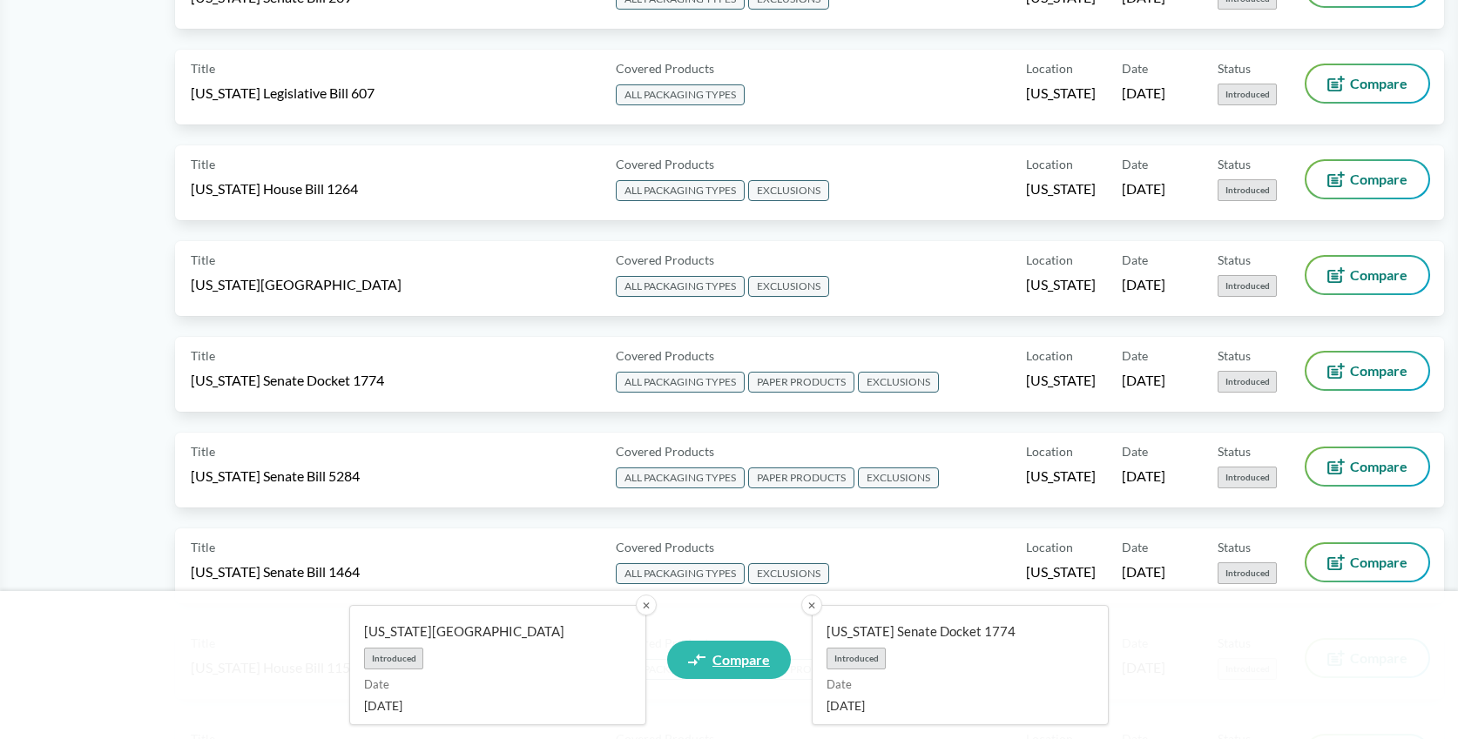
click at [753, 641] on link "Compare" at bounding box center [729, 660] width 124 height 38
